Goal: Information Seeking & Learning: Learn about a topic

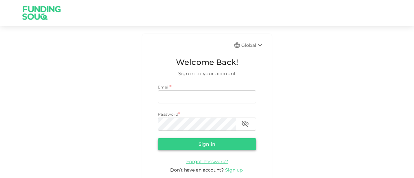
type input "[EMAIL_ADDRESS][DOMAIN_NAME]"
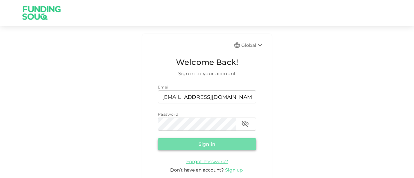
click at [195, 143] on button "Sign in" at bounding box center [207, 144] width 98 height 12
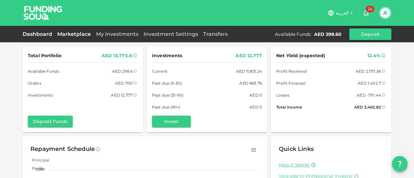
click at [80, 34] on link "Marketplace" at bounding box center [74, 34] width 39 height 6
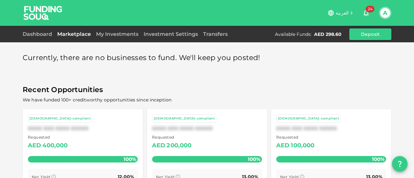
click at [207, 93] on span "Recent Opportunities" at bounding box center [207, 90] width 368 height 13
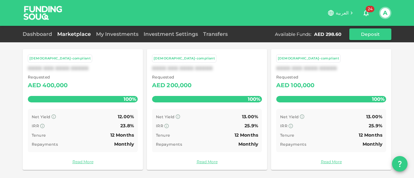
scroll to position [61, 0]
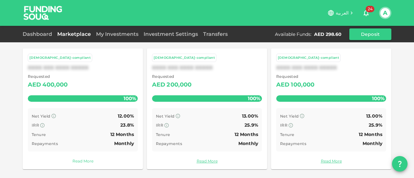
click at [82, 161] on link "Read More" at bounding box center [83, 161] width 110 height 6
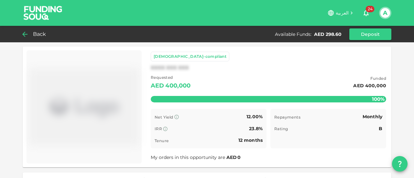
click at [27, 36] on icon at bounding box center [25, 34] width 8 height 8
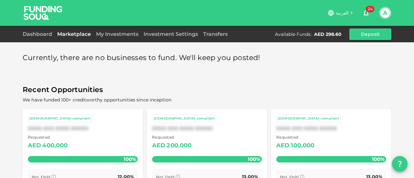
click at [227, 89] on span "Recent Opportunities" at bounding box center [207, 90] width 368 height 13
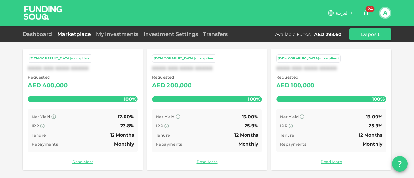
scroll to position [61, 0]
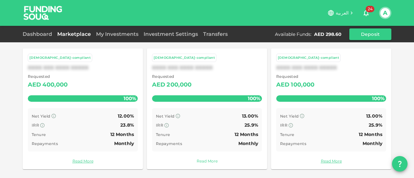
click at [205, 159] on link "Read More" at bounding box center [207, 161] width 110 height 6
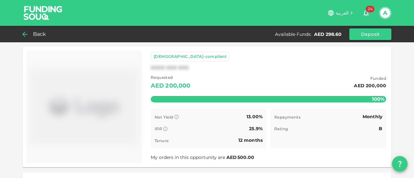
click at [25, 35] on icon at bounding box center [25, 34] width 8 height 8
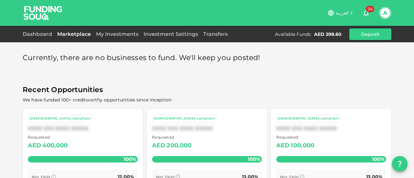
scroll to position [61, 0]
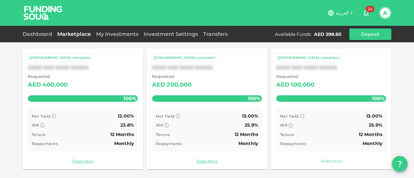
click at [330, 159] on link "Read More" at bounding box center [331, 161] width 110 height 6
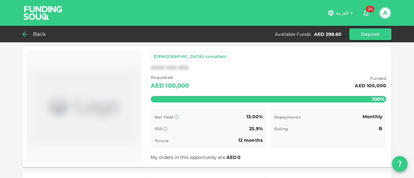
click at [35, 31] on span "Back" at bounding box center [39, 34] width 13 height 9
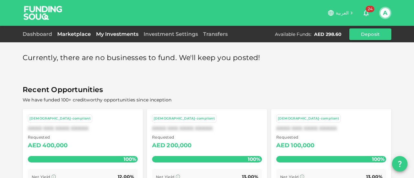
click at [118, 34] on link "My Investments" at bounding box center [117, 34] width 48 height 6
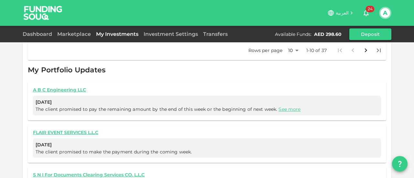
scroll to position [375, 0]
click at [42, 35] on link "Dashboard" at bounding box center [39, 34] width 32 height 6
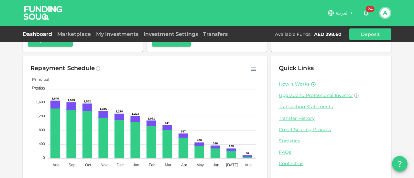
scroll to position [89, 0]
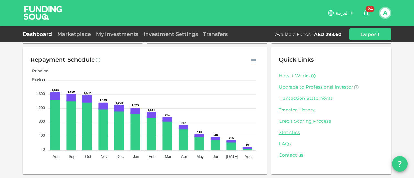
click at [307, 100] on link "Transaction Statements" at bounding box center [331, 98] width 105 height 6
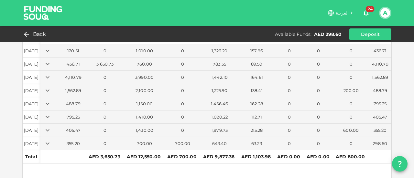
scroll to position [50, 0]
